Goal: Find contact information: Obtain details needed to contact an individual or organization

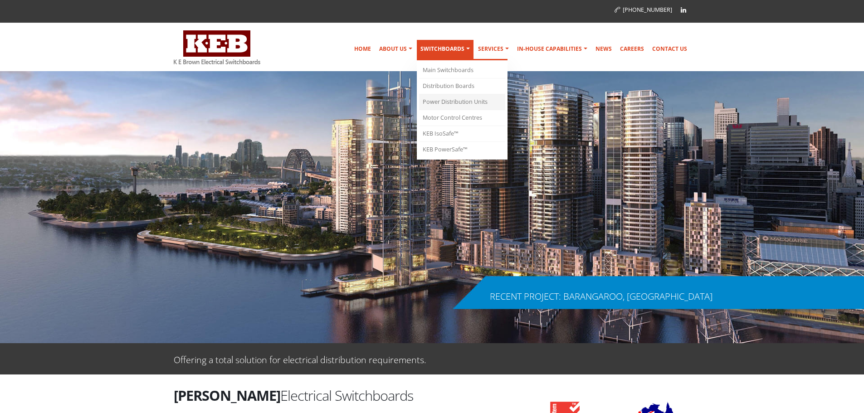
click at [451, 100] on link "Power Distribution Units" at bounding box center [462, 102] width 86 height 16
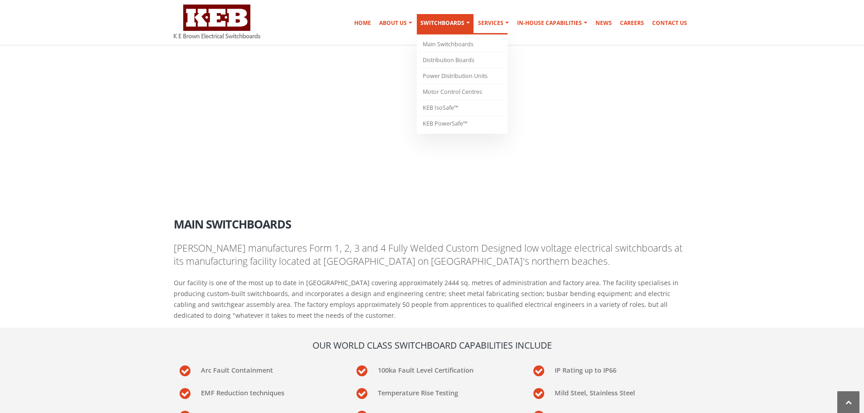
scroll to position [866, 0]
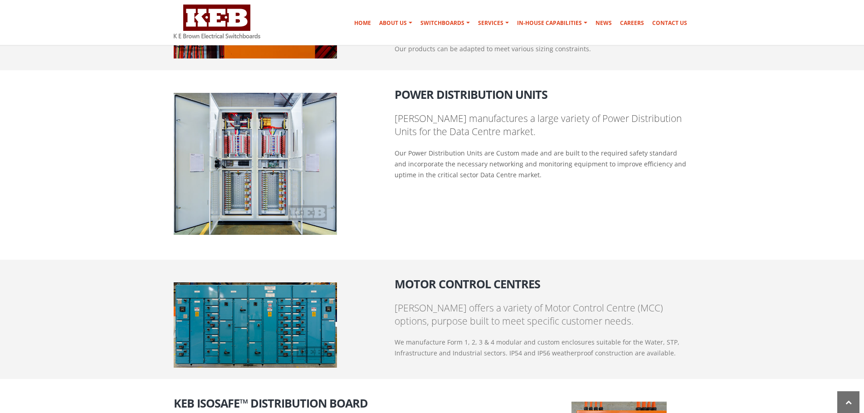
click at [419, 209] on div "Power Distribution Units K E Brown manufactures a large variety of Power Distri…" at bounding box center [432, 158] width 531 height 153
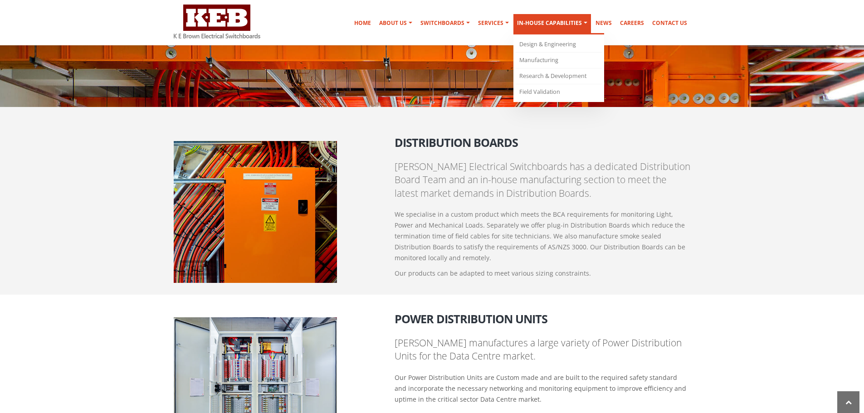
scroll to position [503, 0]
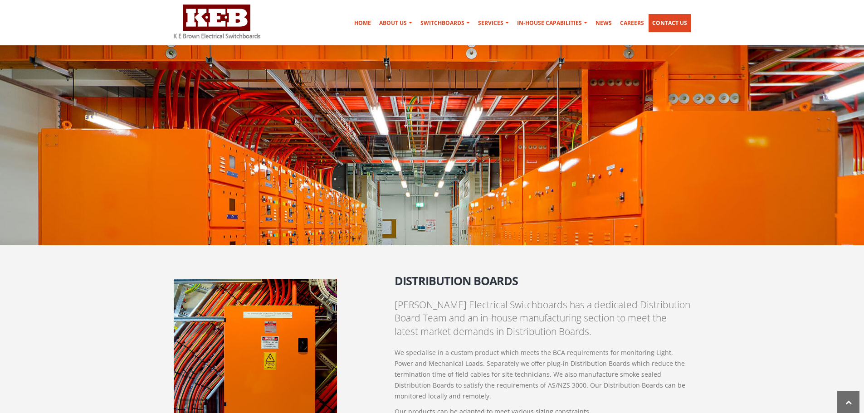
click at [663, 29] on link "Contact Us" at bounding box center [670, 23] width 42 height 18
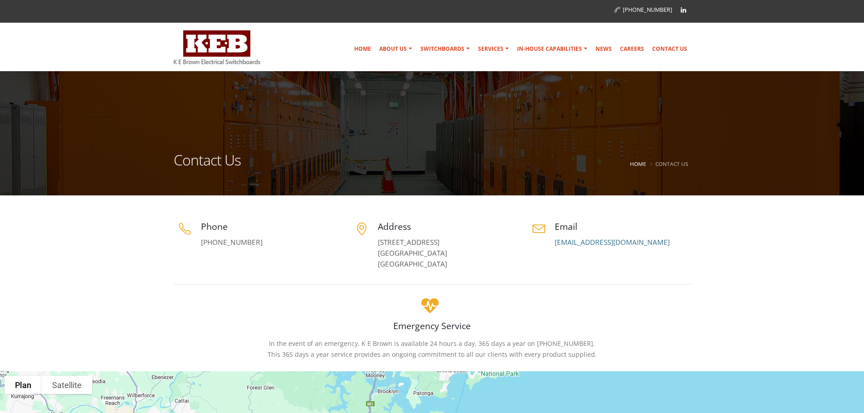
click at [396, 246] on link "5 Jubilee Avenue Warriewood, NSW 2102 Australia" at bounding box center [412, 253] width 69 height 31
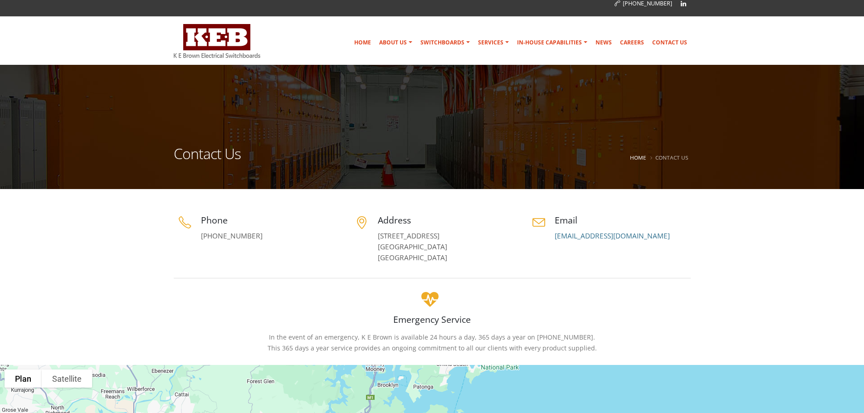
scroll to position [227, 0]
